Goal: Task Accomplishment & Management: Manage account settings

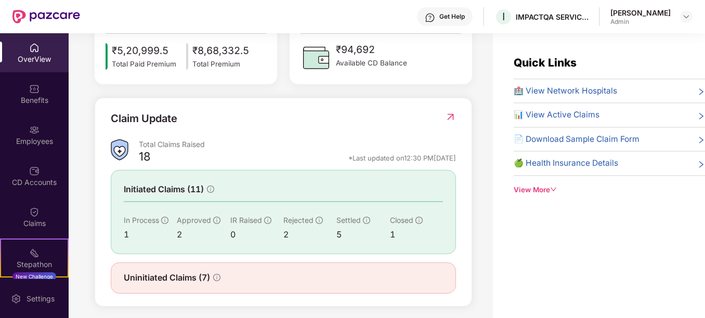
scroll to position [319, 0]
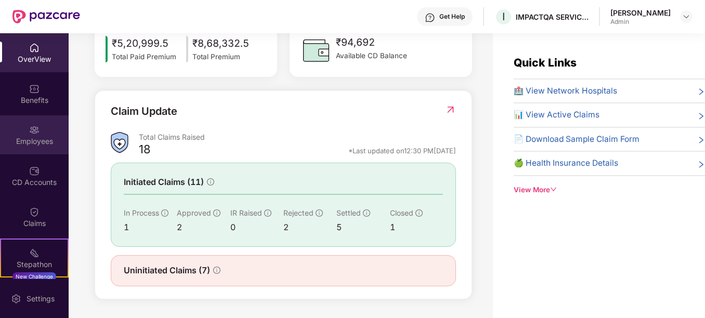
click at [17, 136] on div "Employees" at bounding box center [34, 141] width 69 height 10
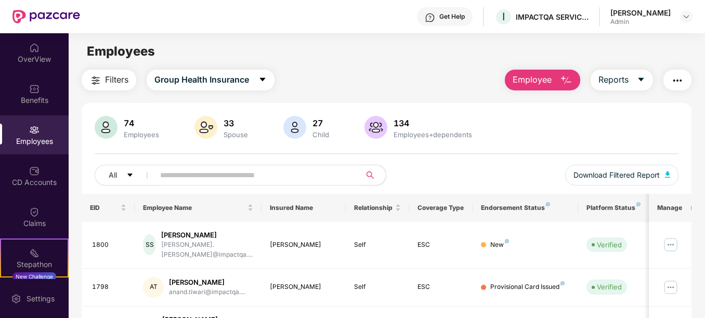
click at [196, 168] on input "text" at bounding box center [253, 175] width 186 height 16
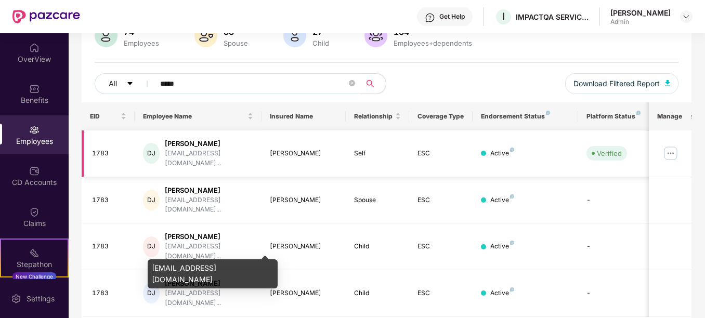
scroll to position [93, 0]
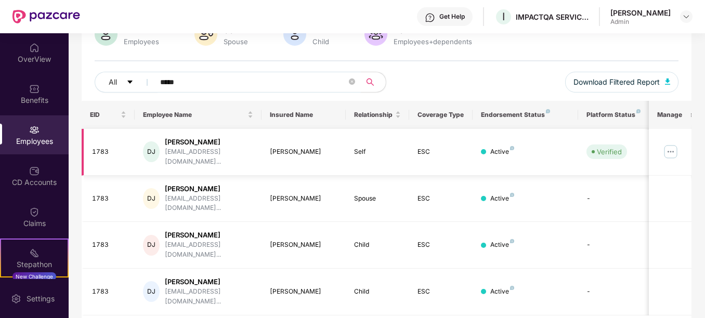
type input "*****"
click at [671, 152] on img at bounding box center [670, 151] width 17 height 17
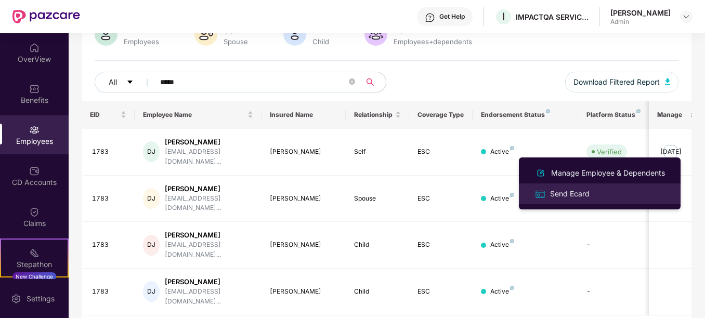
click at [613, 193] on div "Send Ecard" at bounding box center [599, 194] width 135 height 12
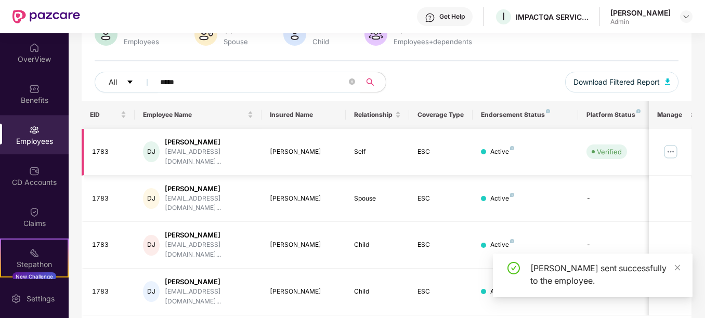
click at [671, 149] on img at bounding box center [670, 151] width 17 height 17
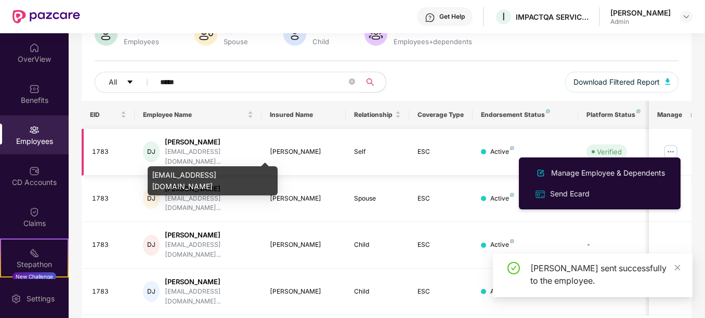
click at [178, 148] on div "[EMAIL_ADDRESS][DOMAIN_NAME]..." at bounding box center [209, 157] width 88 height 20
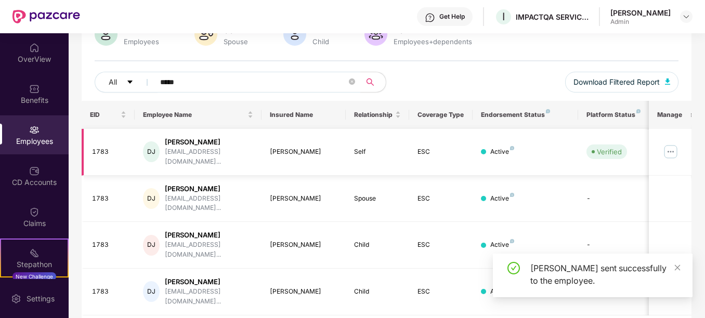
click at [280, 158] on td "[PERSON_NAME]" at bounding box center [303, 152] width 85 height 47
click at [286, 140] on td "[PERSON_NAME]" at bounding box center [303, 152] width 85 height 47
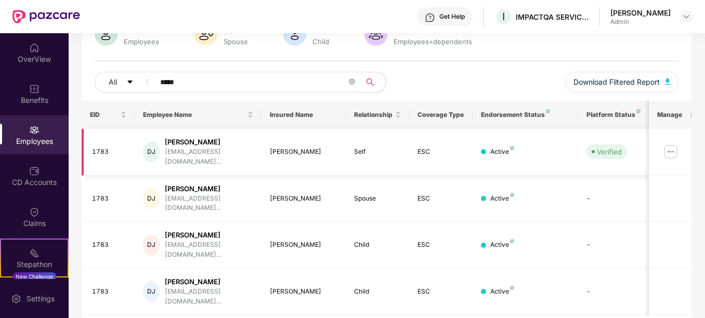
click at [273, 152] on div "[PERSON_NAME]" at bounding box center [304, 152] width 68 height 10
click at [274, 147] on div "[PERSON_NAME]" at bounding box center [304, 152] width 68 height 10
click at [352, 147] on td "Self" at bounding box center [377, 152] width 63 height 47
click at [407, 144] on td "Self" at bounding box center [377, 152] width 63 height 47
click at [598, 152] on div "Verified" at bounding box center [609, 152] width 25 height 10
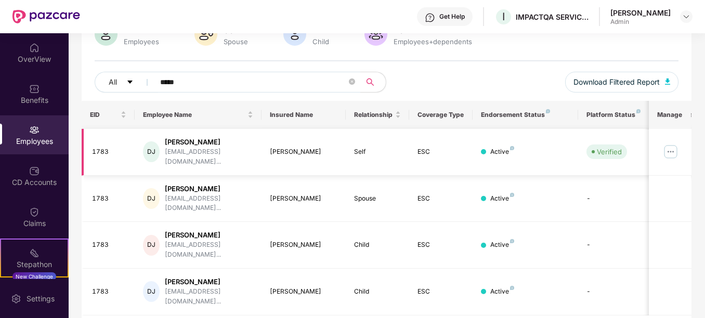
click at [157, 142] on div "DJ" at bounding box center [151, 151] width 17 height 21
click at [176, 144] on div "[PERSON_NAME]" at bounding box center [209, 142] width 88 height 10
click at [97, 147] on div "1783" at bounding box center [109, 152] width 34 height 10
click at [658, 151] on td at bounding box center [669, 152] width 42 height 47
click at [669, 152] on img at bounding box center [670, 151] width 17 height 17
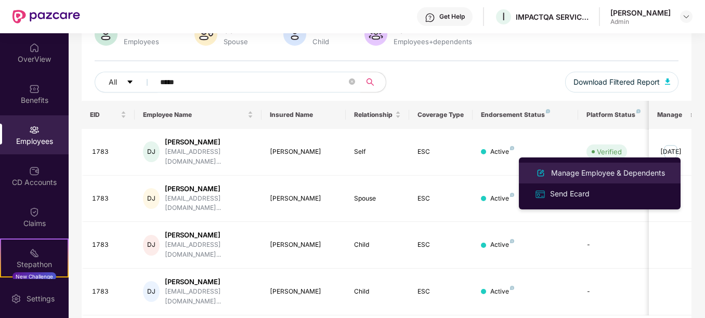
click at [634, 165] on li "Manage Employee & Dependents" at bounding box center [600, 173] width 162 height 21
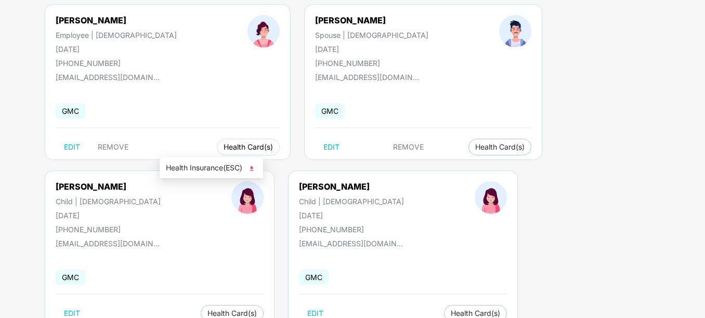
scroll to position [74, 0]
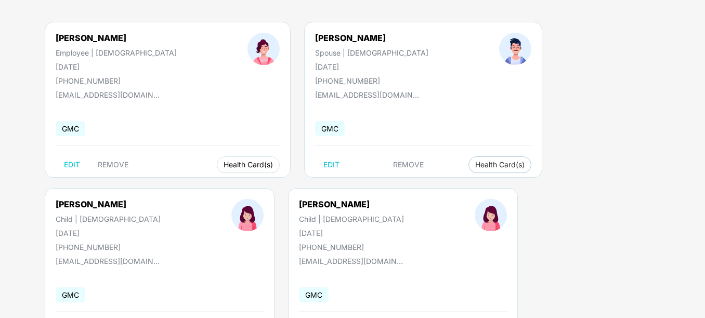
click at [223, 162] on span "Health Card(s)" at bounding box center [247, 164] width 49 height 5
click at [211, 184] on span "Health Insurance(ESC)" at bounding box center [211, 185] width 91 height 11
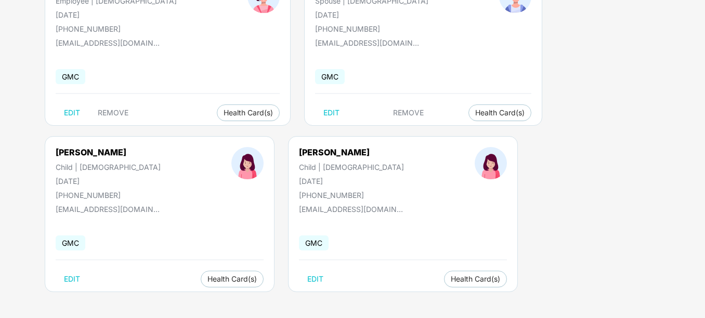
scroll to position [0, 0]
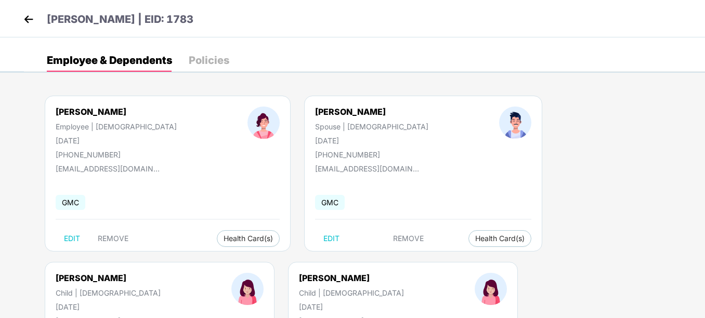
click at [36, 14] on header "[PERSON_NAME] | EID: 1783" at bounding box center [107, 20] width 173 height 19
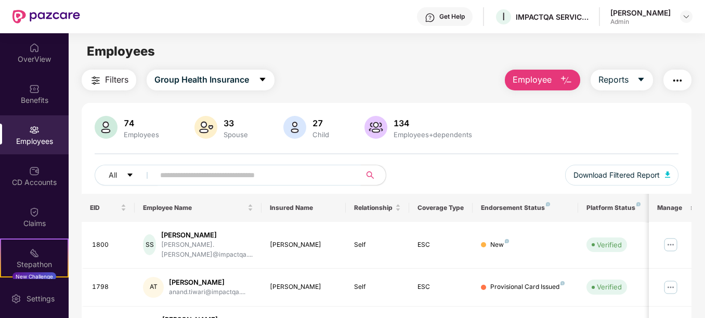
click at [173, 178] on input "text" at bounding box center [253, 175] width 186 height 16
click at [171, 181] on input "text" at bounding box center [253, 175] width 186 height 16
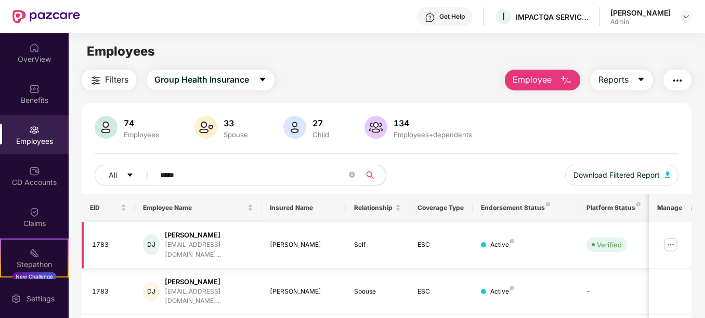
scroll to position [93, 0]
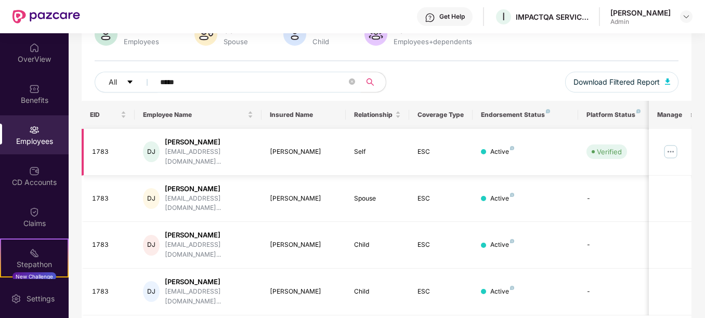
type input "*****"
click at [673, 152] on img at bounding box center [670, 151] width 17 height 17
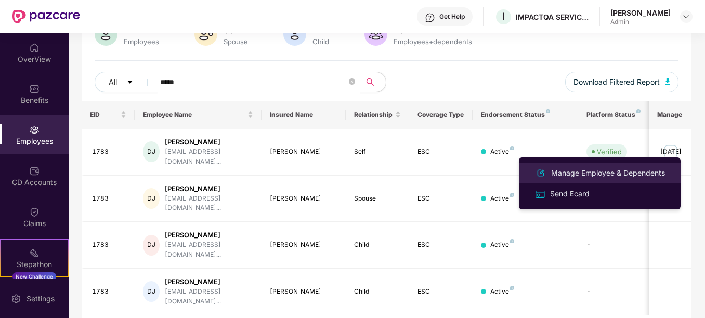
click at [624, 168] on div "Manage Employee & Dependents" at bounding box center [608, 172] width 118 height 11
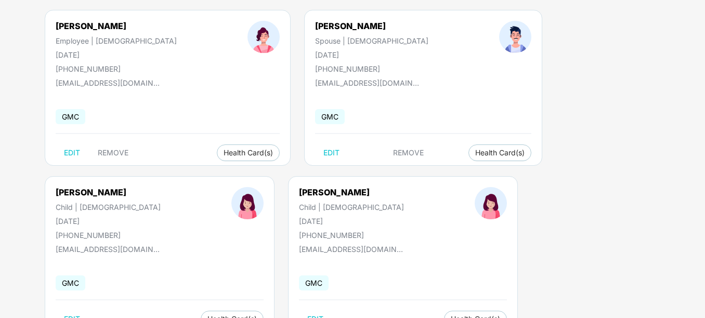
scroll to position [104, 0]
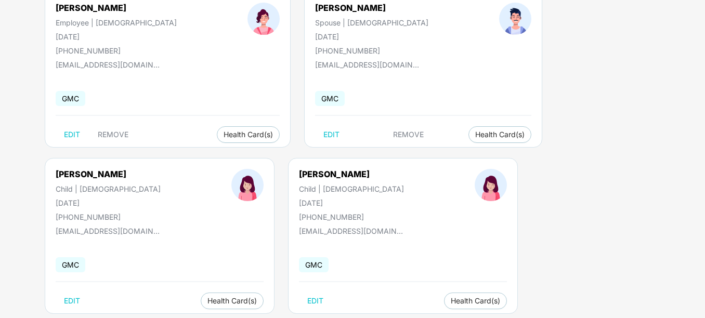
click at [315, 99] on span "GMC" at bounding box center [330, 98] width 30 height 15
click at [323, 133] on span "EDIT" at bounding box center [331, 134] width 16 height 8
select select "****"
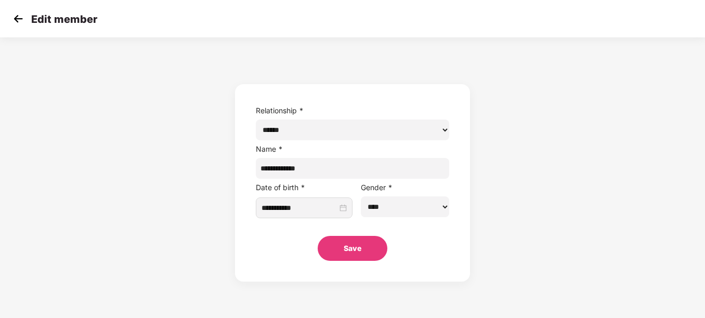
scroll to position [0, 0]
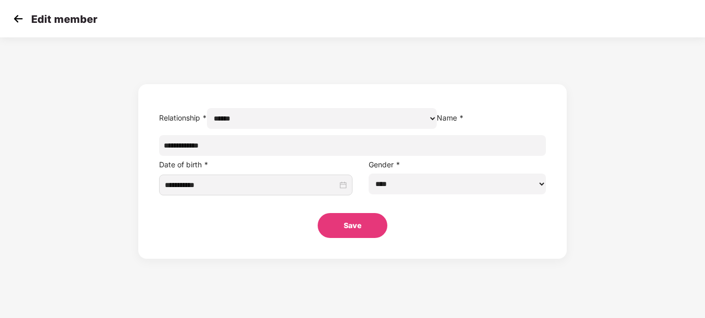
click at [22, 18] on img at bounding box center [18, 19] width 16 height 16
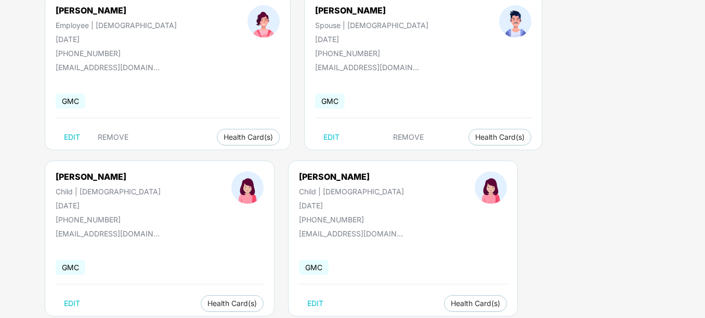
scroll to position [104, 0]
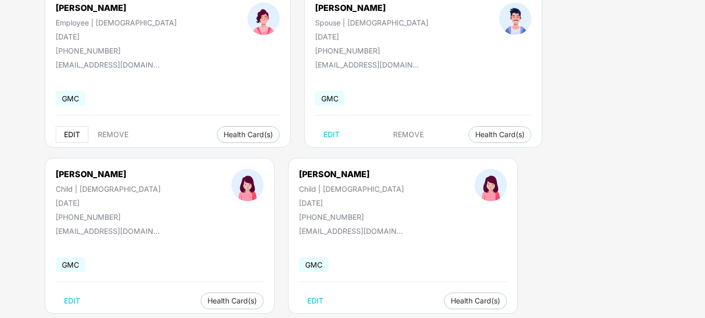
click at [70, 129] on button "EDIT" at bounding box center [72, 134] width 33 height 17
select select "******"
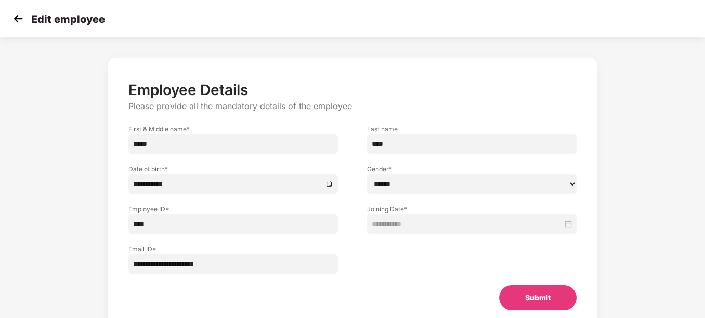
scroll to position [0, 0]
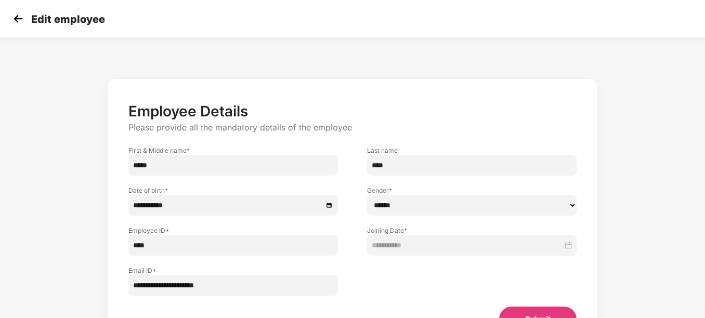
click at [21, 19] on img at bounding box center [18, 19] width 16 height 16
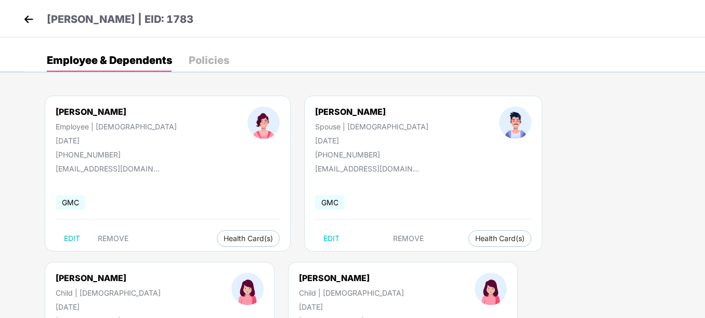
click at [222, 65] on div "Policies" at bounding box center [209, 60] width 41 height 10
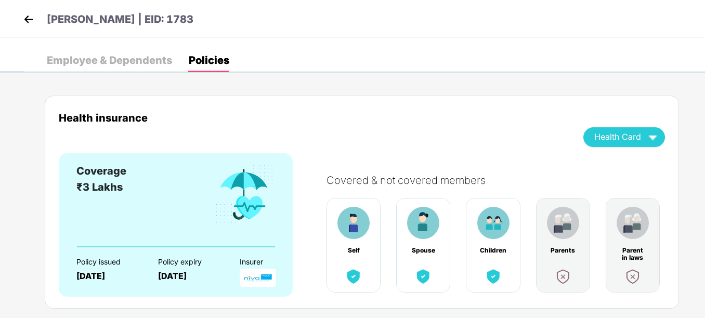
scroll to position [25, 0]
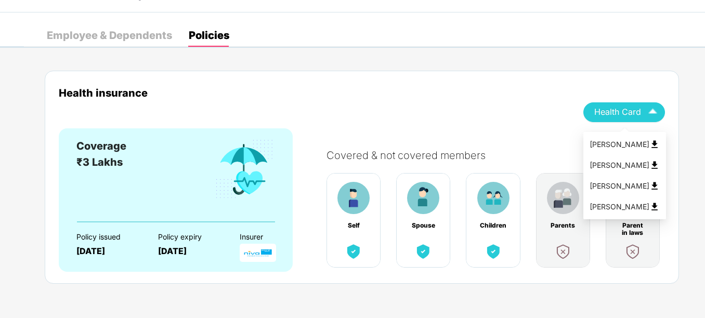
click at [636, 106] on div "Health Card" at bounding box center [624, 112] width 60 height 18
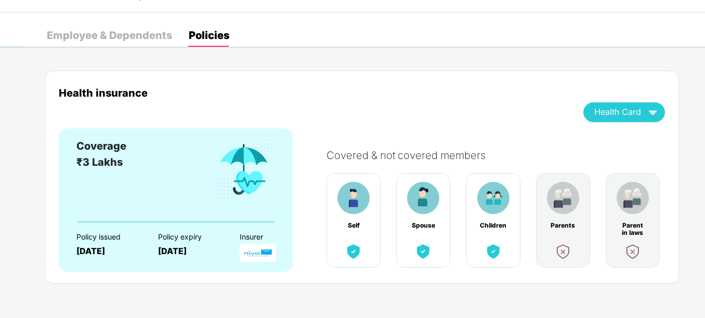
click at [489, 73] on div "Health insurance Health Card Coverage ₹3 Lakhs Policy issued [DATE] Policy expi…" at bounding box center [362, 177] width 634 height 213
drag, startPoint x: 86, startPoint y: 164, endPoint x: 160, endPoint y: 164, distance: 73.3
click at [160, 164] on div "Coverage ₹3 Lakhs" at bounding box center [175, 179] width 198 height 83
click at [160, 167] on div "Coverage ₹3 Lakhs" at bounding box center [175, 179] width 198 height 83
